Goal: Information Seeking & Learning: Learn about a topic

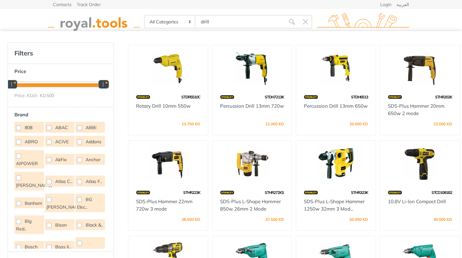
click at [189, 22] on select "All Categories Power tools Cordless Tools Hand Tools Power Tools Accessories Ga…" at bounding box center [170, 22] width 50 height 12
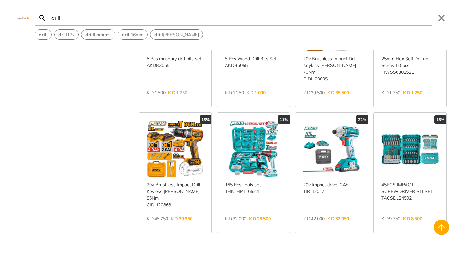
scroll to position [321, 0]
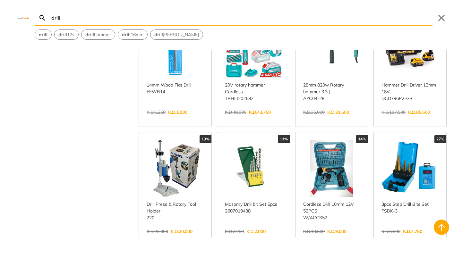
scroll to position [899, 0]
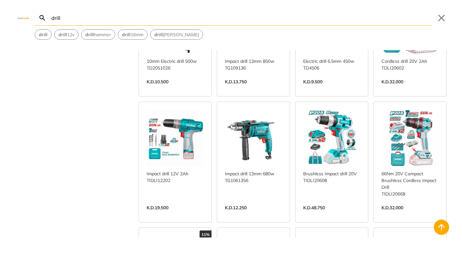
scroll to position [1508, 0]
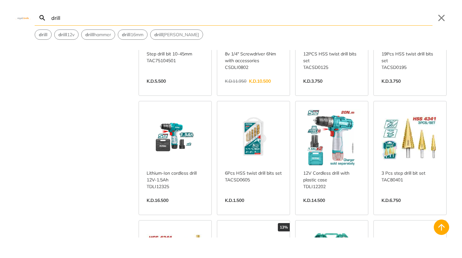
scroll to position [2086, 0]
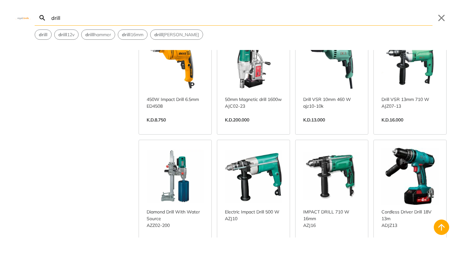
scroll to position [2664, 0]
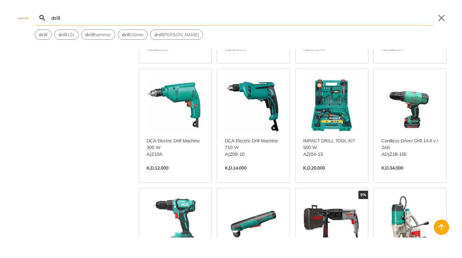
scroll to position [3273, 0]
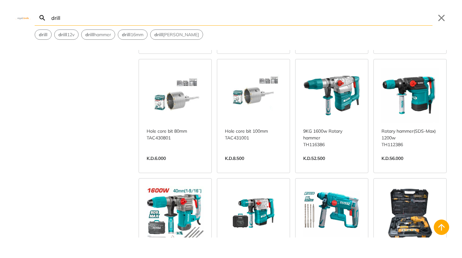
scroll to position [3851, 0]
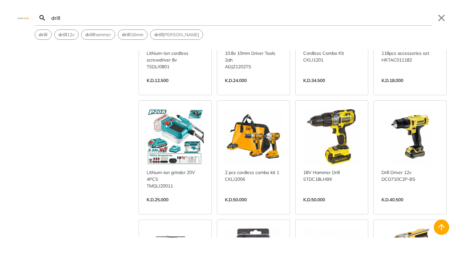
scroll to position [4429, 0]
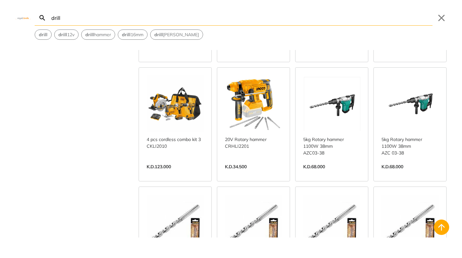
scroll to position [5006, 0]
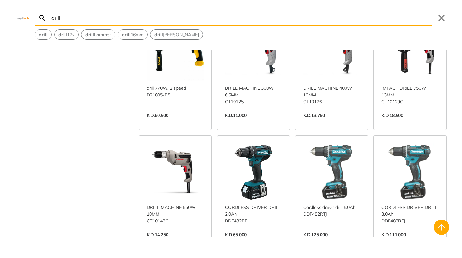
scroll to position [5616, 0]
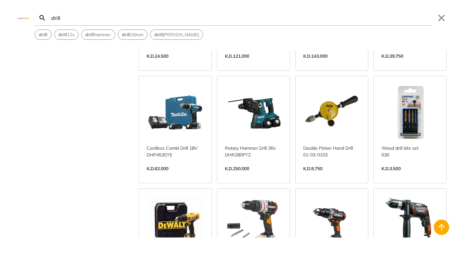
scroll to position [6129, 0]
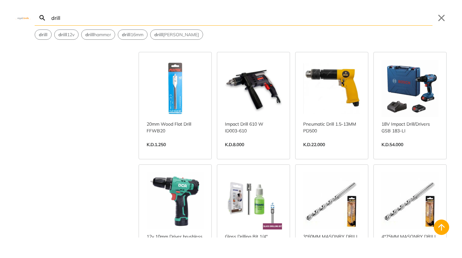
scroll to position [6579, 0]
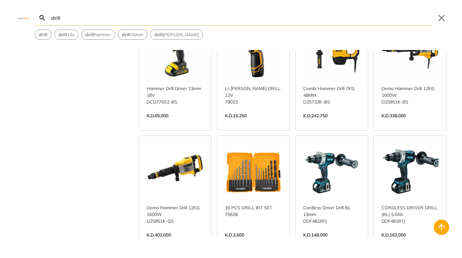
scroll to position [7221, 0]
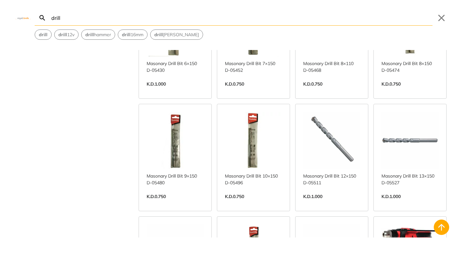
scroll to position [7509, 0]
